Goal: Information Seeking & Learning: Learn about a topic

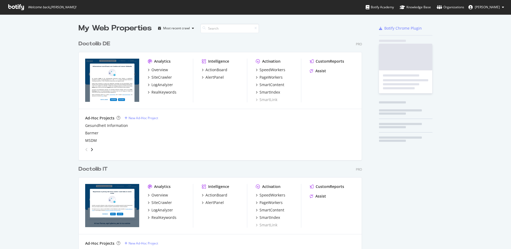
scroll to position [429, 284]
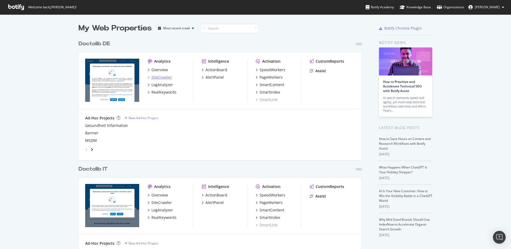
click at [156, 76] on div "SiteCrawler" at bounding box center [161, 77] width 20 height 5
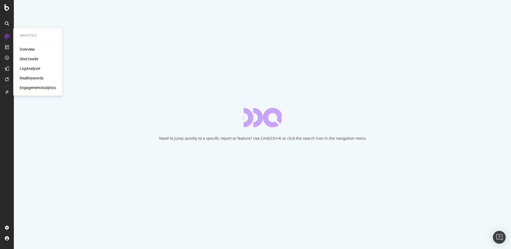
click at [31, 79] on div "RealKeywords" at bounding box center [32, 77] width 24 height 5
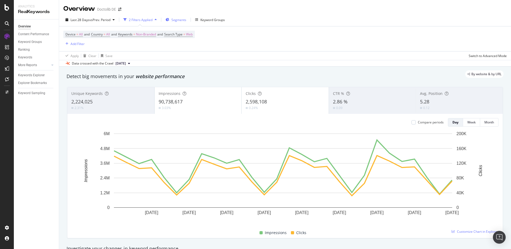
click at [178, 19] on span "Segments" at bounding box center [178, 20] width 15 height 5
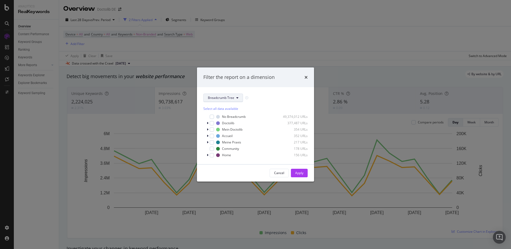
click at [231, 99] on span "Breadcrumb Tree" at bounding box center [221, 97] width 26 height 5
click at [222, 117] on span "pagetype" at bounding box center [225, 116] width 34 height 5
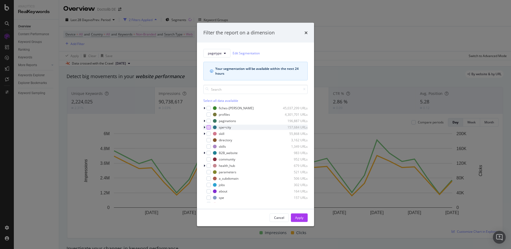
click at [208, 127] on div "modal" at bounding box center [208, 127] width 4 height 4
click at [302, 214] on div "Apply" at bounding box center [299, 217] width 8 height 8
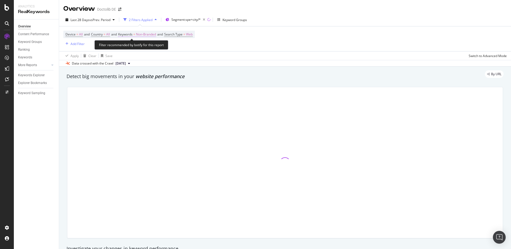
click at [150, 35] on span "Non-Branded" at bounding box center [146, 34] width 20 height 7
click at [147, 44] on div "Non-Branded" at bounding box center [140, 47] width 28 height 8
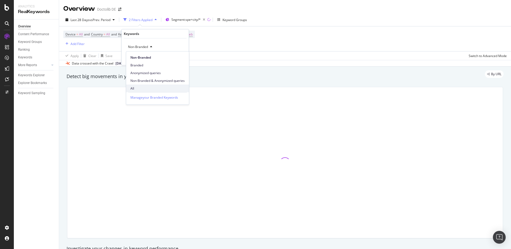
click at [145, 89] on span "All" at bounding box center [157, 88] width 54 height 5
click at [180, 55] on div "All Cancel Add filter Apply" at bounding box center [155, 51] width 67 height 27
click at [182, 58] on div "Apply" at bounding box center [180, 58] width 8 height 5
click at [42, 75] on div "Keywords Explorer" at bounding box center [31, 75] width 27 height 6
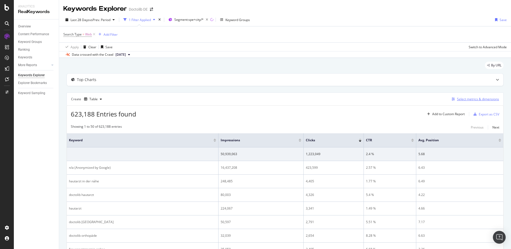
click at [472, 98] on div "Select metrics & dimensions" at bounding box center [478, 99] width 42 height 5
click at [473, 98] on div "Select metrics & dimensions" at bounding box center [478, 99] width 42 height 5
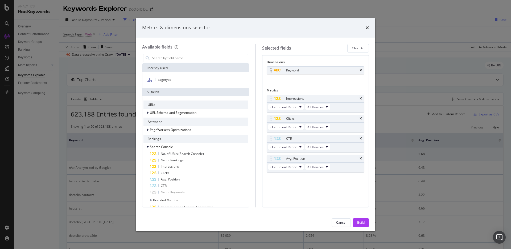
click at [358, 70] on div "Keyword" at bounding box center [315, 70] width 97 height 7
click at [362, 69] on div "Keyword" at bounding box center [315, 70] width 97 height 7
drag, startPoint x: 365, startPoint y: 70, endPoint x: 361, endPoint y: 70, distance: 4.6
click at [364, 70] on div "Dimensions Keyword You can use this field as a dimension Metrics Impressions On…" at bounding box center [315, 131] width 107 height 152
click at [360, 70] on icon "times" at bounding box center [360, 70] width 2 height 3
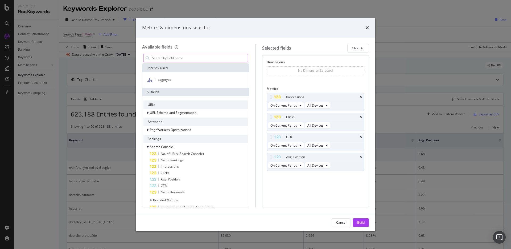
click at [207, 57] on input "modal" at bounding box center [199, 58] width 96 height 8
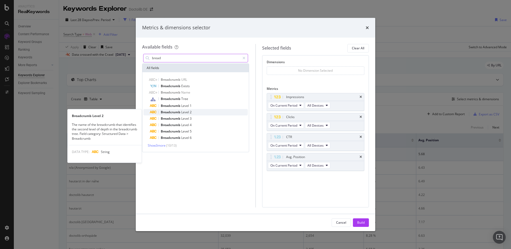
type input "bread"
click at [187, 111] on span "Level" at bounding box center [185, 112] width 9 height 5
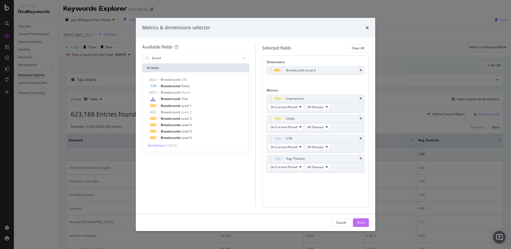
click at [360, 224] on div "Build" at bounding box center [360, 222] width 7 height 5
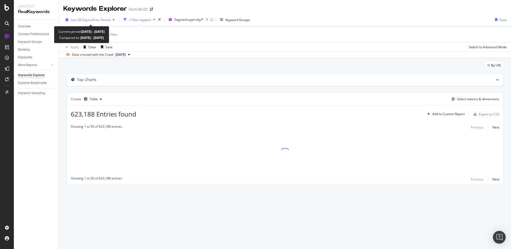
click at [105, 17] on div "Last 28 Days vs Prev. Period" at bounding box center [89, 20] width 53 height 8
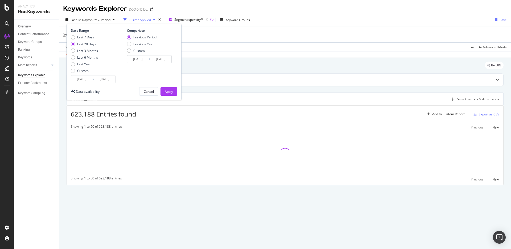
click at [206, 4] on div "Keywords Explorer Doctolib DE" at bounding box center [285, 6] width 452 height 13
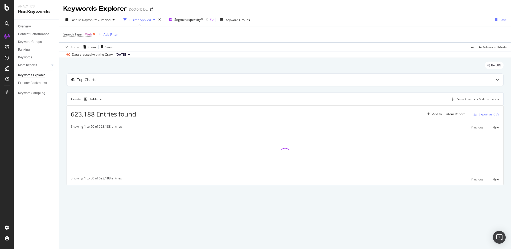
click at [92, 32] on icon at bounding box center [94, 34] width 5 height 5
